Goal: Navigation & Orientation: Find specific page/section

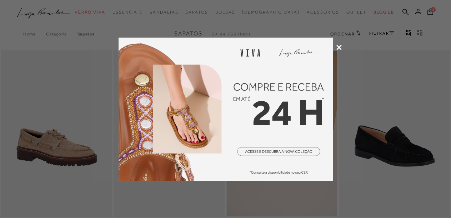
click at [342, 41] on div at bounding box center [225, 109] width 451 height 218
click at [340, 48] on icon at bounding box center [339, 47] width 5 height 5
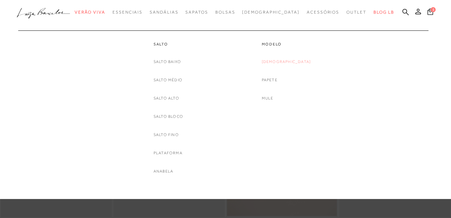
click at [277, 61] on link "[DEMOGRAPHIC_DATA]" at bounding box center [286, 62] width 49 height 8
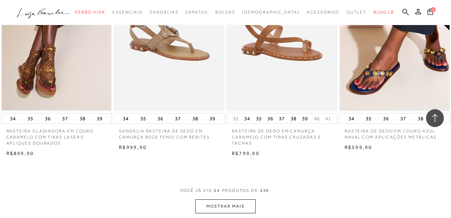
scroll to position [1234, 0]
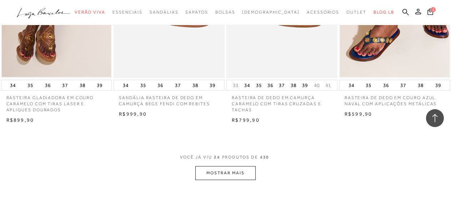
click at [243, 171] on button "MOSTRAR MAIS" at bounding box center [225, 173] width 60 height 14
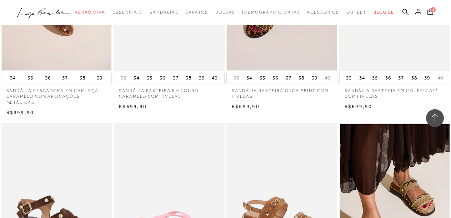
scroll to position [1901, 0]
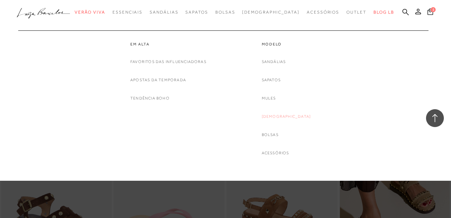
click at [280, 116] on link "[DEMOGRAPHIC_DATA]" at bounding box center [286, 117] width 49 height 8
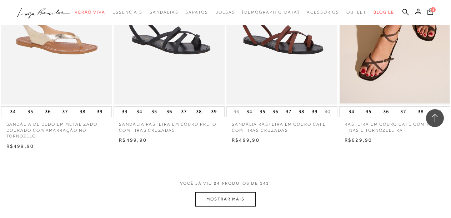
scroll to position [1201, 0]
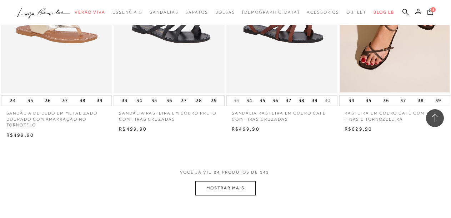
click at [234, 187] on button "MOSTRAR MAIS" at bounding box center [225, 188] width 60 height 14
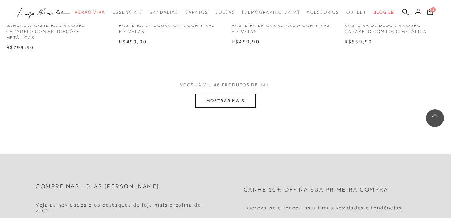
scroll to position [2601, 0]
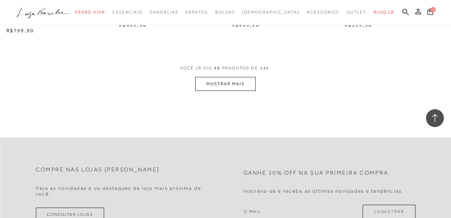
click at [245, 85] on button "MOSTRAR MAIS" at bounding box center [225, 84] width 60 height 14
